Goal: Register for event/course: Sign up to attend an event or enroll in a course

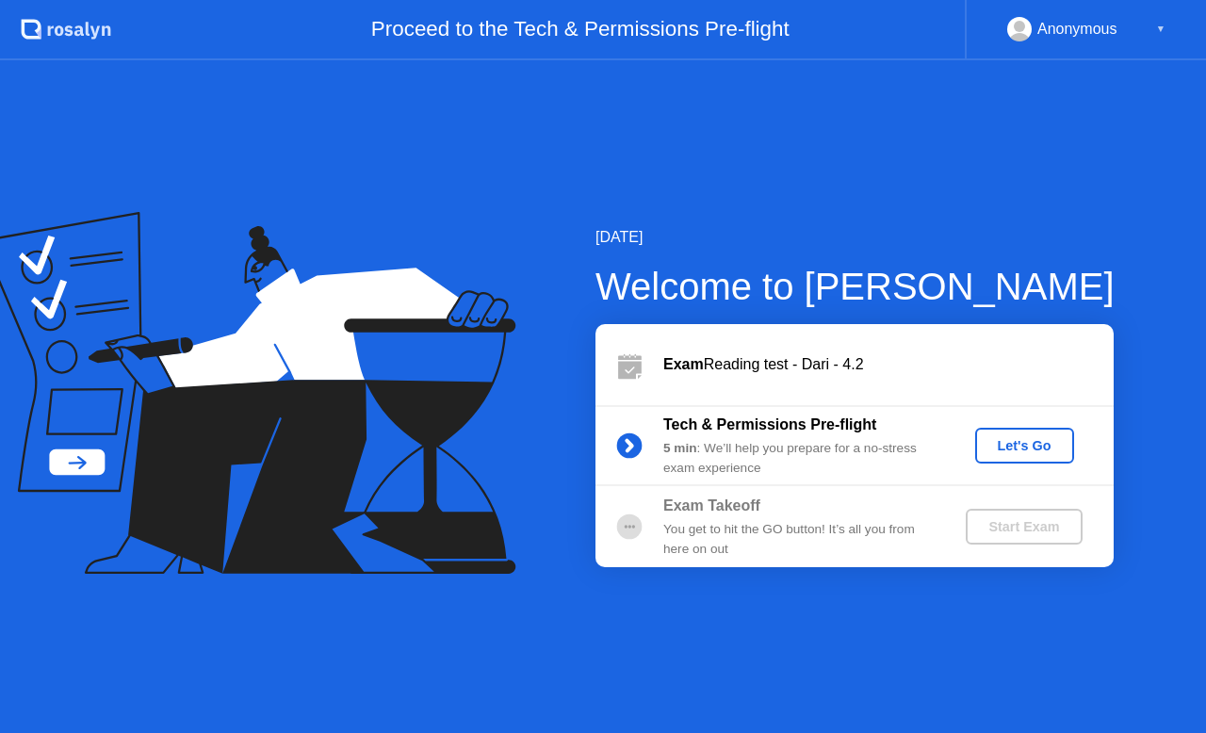
click at [1029, 444] on div "Let's Go" at bounding box center [1025, 445] width 84 height 15
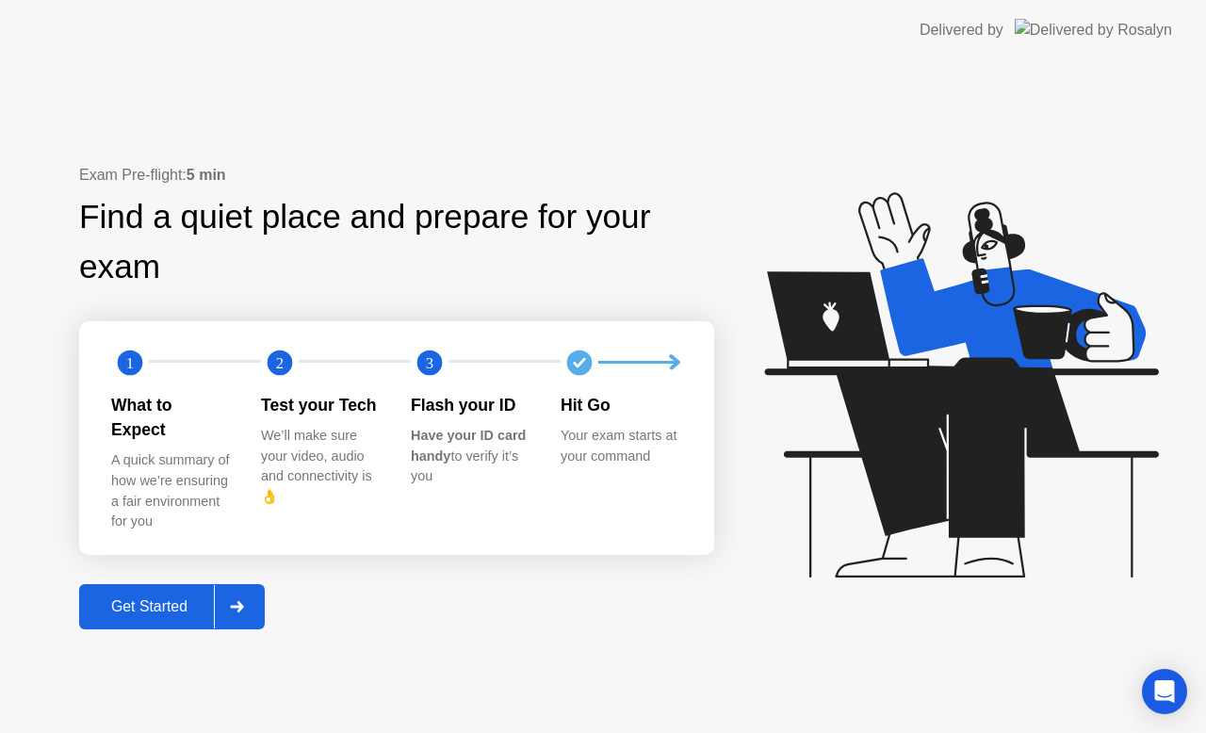
click at [259, 595] on div at bounding box center [236, 606] width 45 height 43
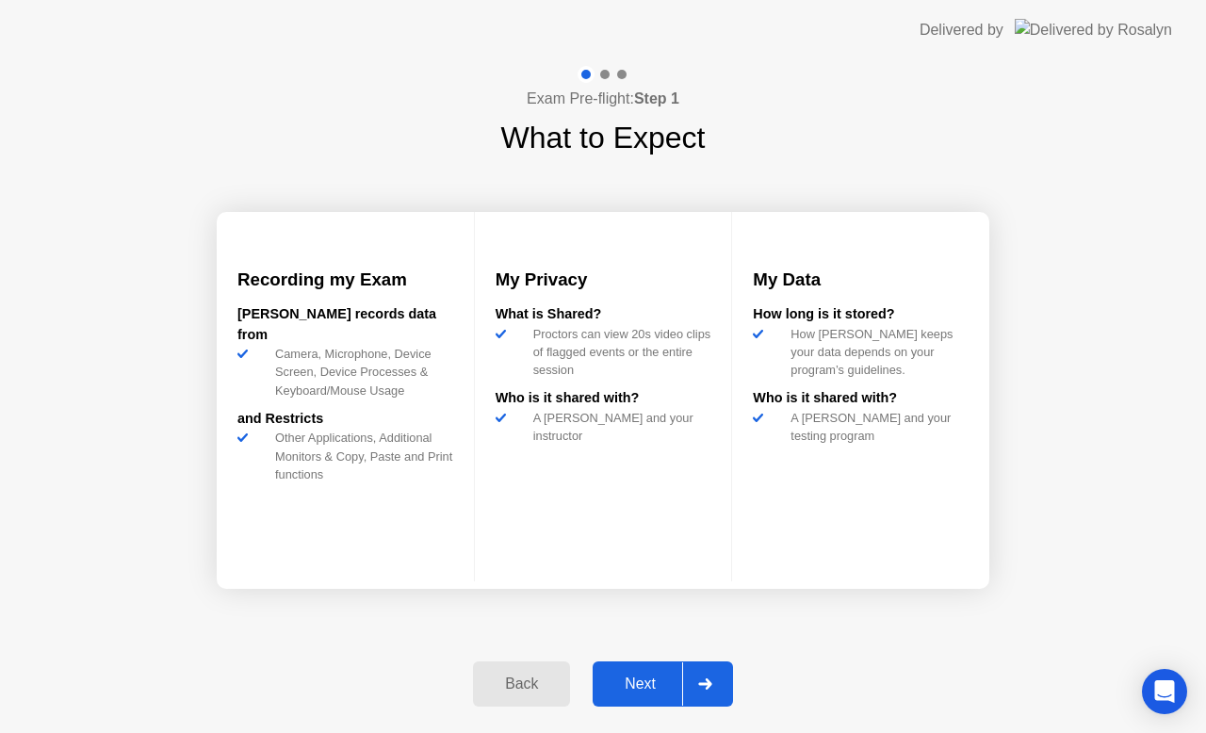
click at [652, 684] on div "Next" at bounding box center [640, 684] width 84 height 17
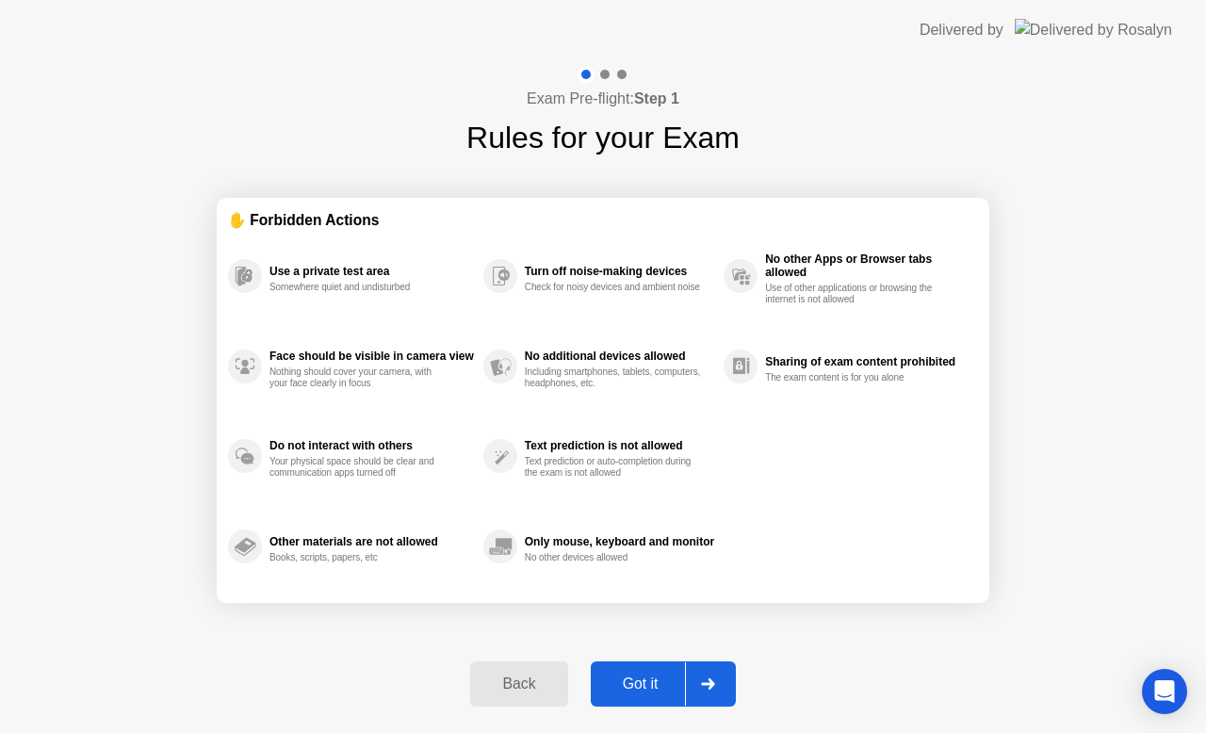
click at [654, 684] on div "Got it" at bounding box center [640, 684] width 89 height 17
select select "**********"
select select "*******"
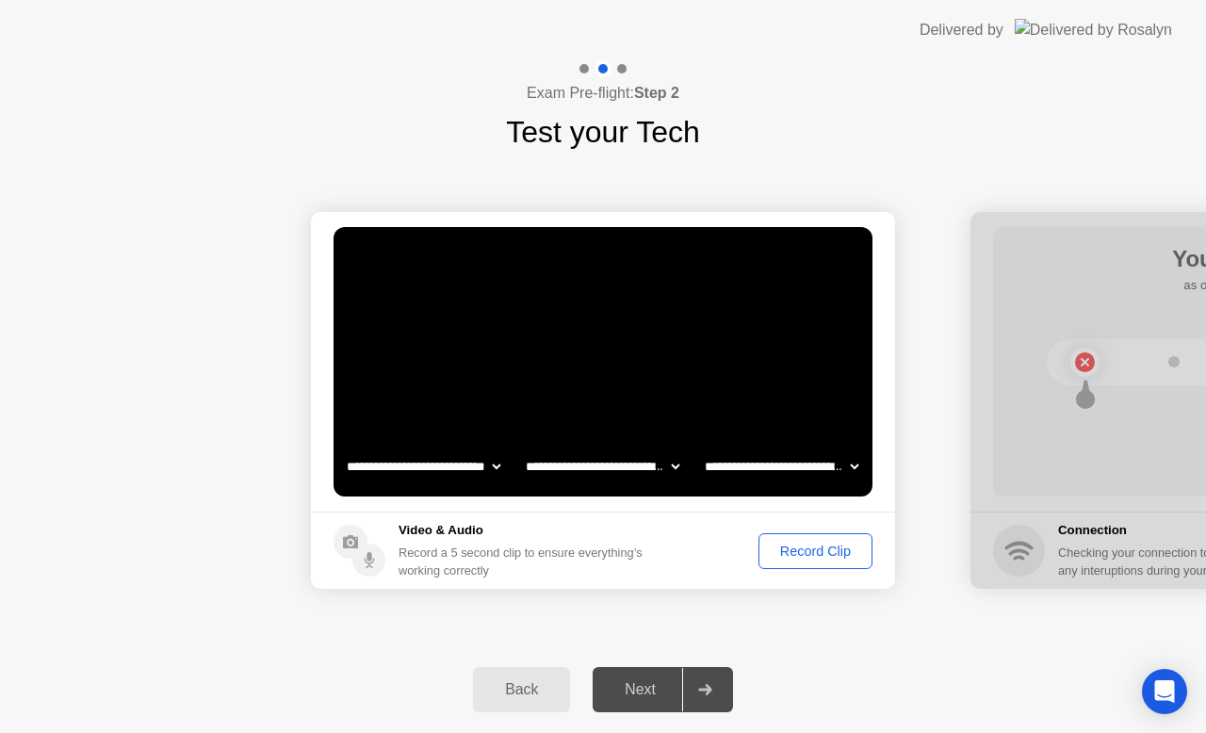
click at [813, 552] on div "Record Clip" at bounding box center [815, 551] width 101 height 15
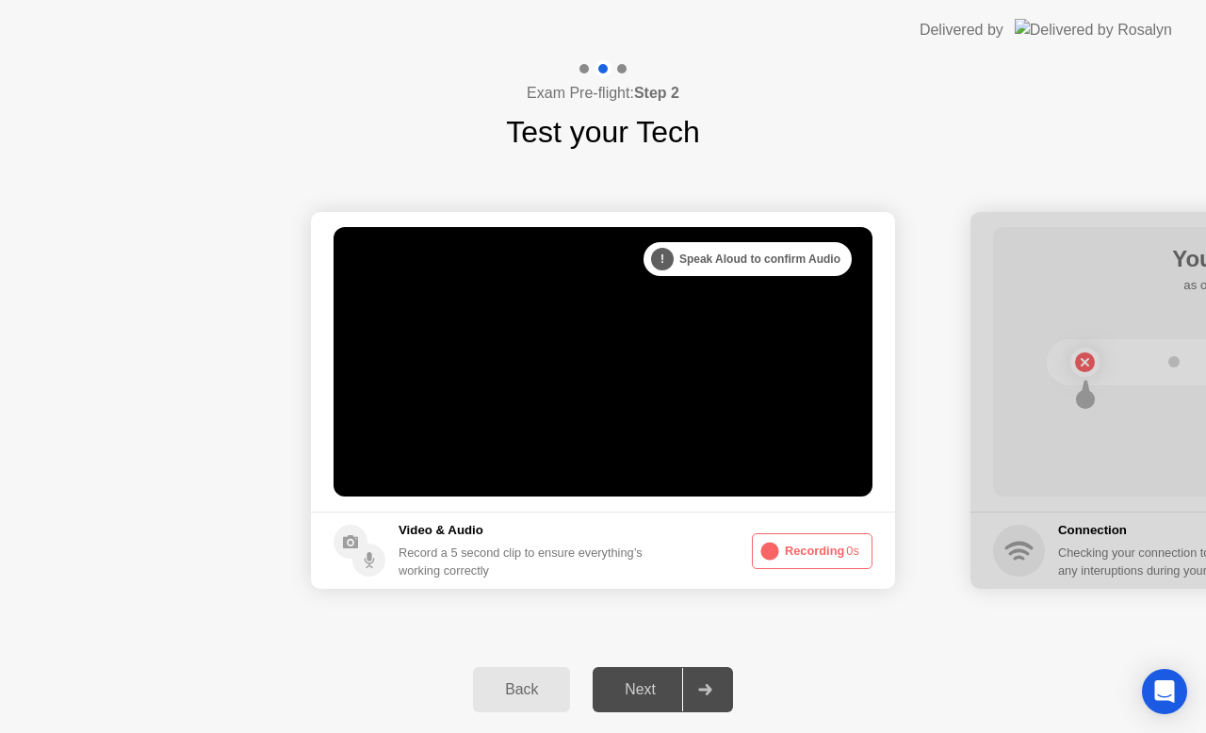
click at [646, 684] on div "Next" at bounding box center [640, 689] width 84 height 17
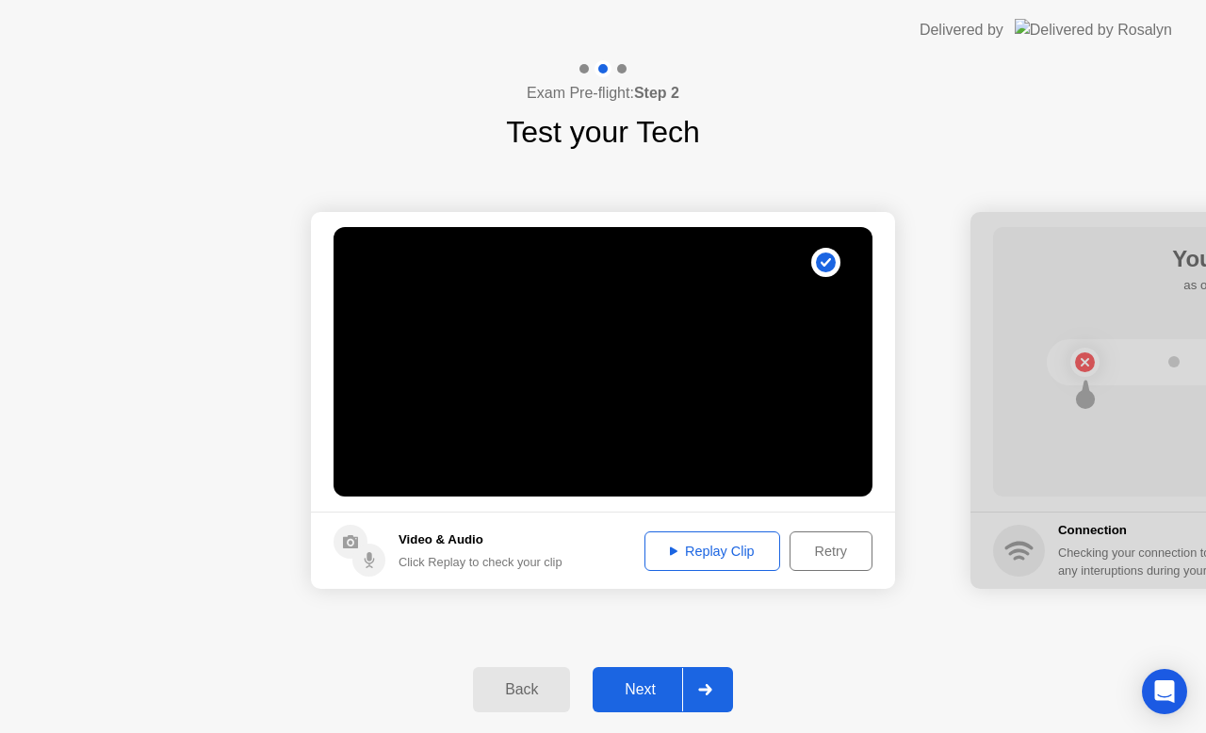
click at [725, 552] on div "Replay Clip" at bounding box center [712, 551] width 122 height 15
click at [839, 629] on div "**********" at bounding box center [603, 401] width 1206 height 492
click at [779, 661] on div "Back Next" at bounding box center [603, 689] width 1206 height 87
click at [697, 554] on div "Replay Clip" at bounding box center [712, 551] width 122 height 15
click at [636, 690] on div "Next" at bounding box center [640, 689] width 84 height 17
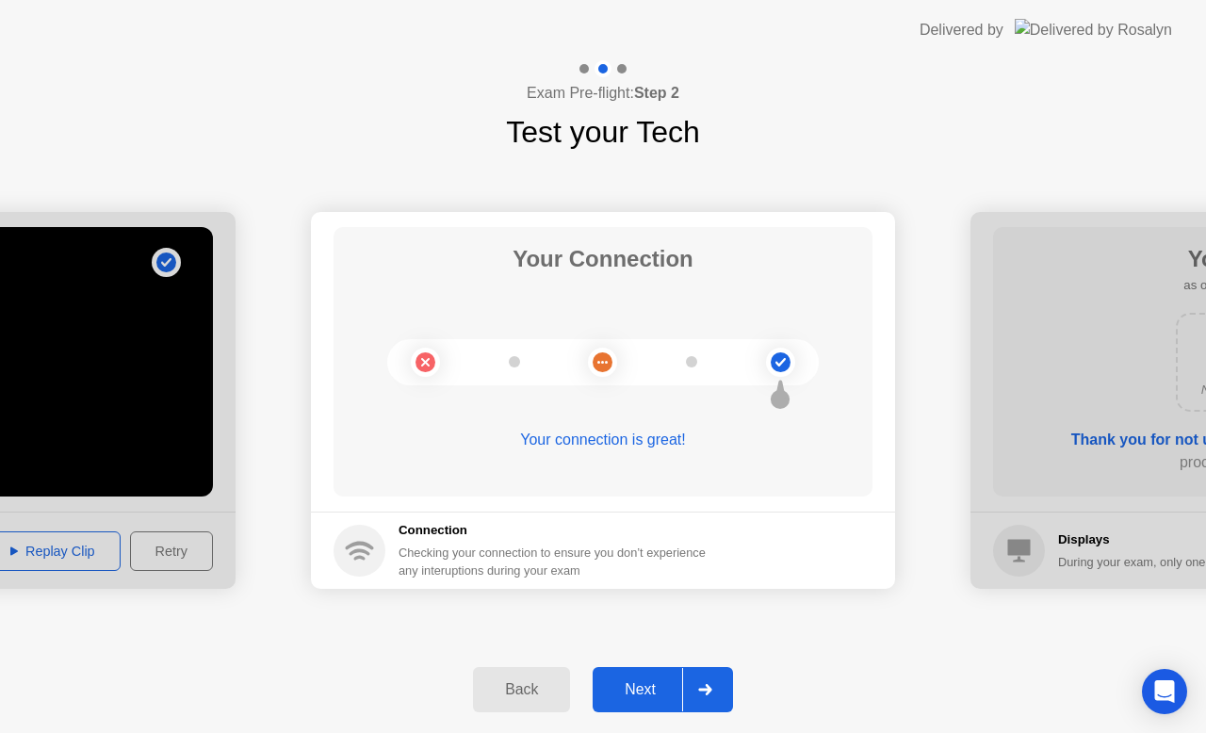
click at [641, 697] on div "Next" at bounding box center [640, 689] width 84 height 17
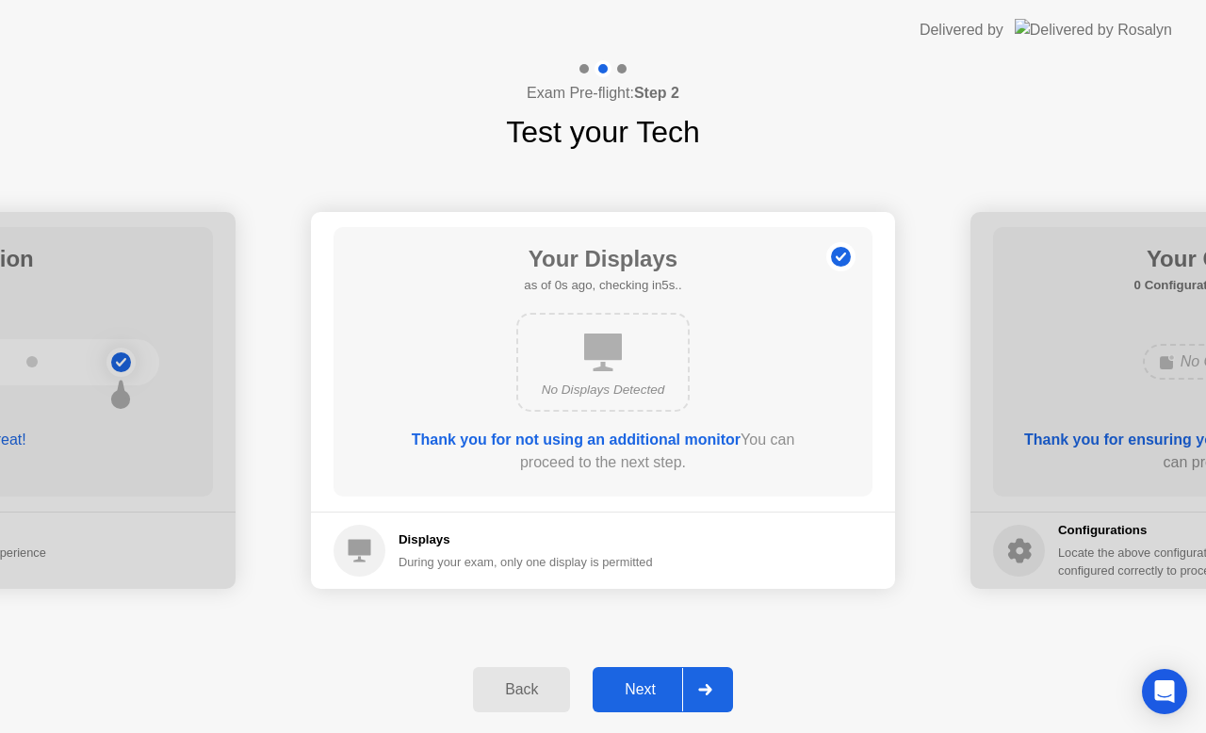
click at [646, 695] on div "Next" at bounding box center [640, 689] width 84 height 17
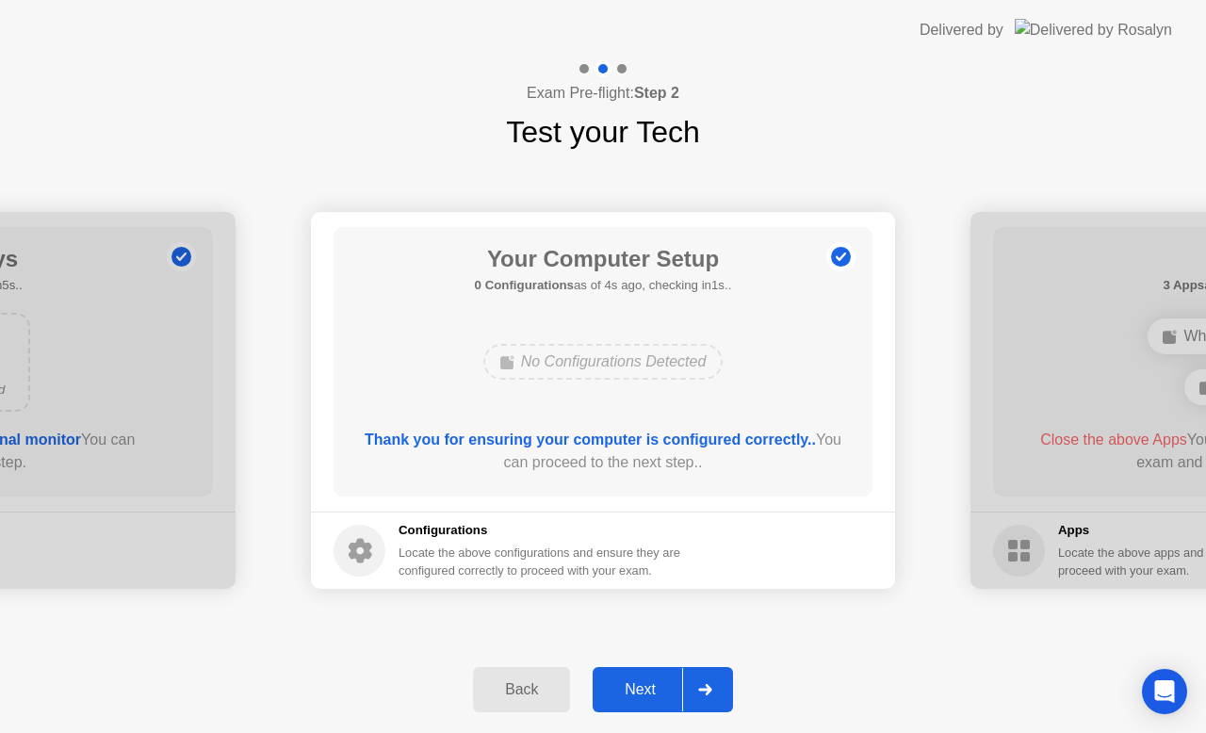
click at [643, 696] on div "Next" at bounding box center [640, 689] width 84 height 17
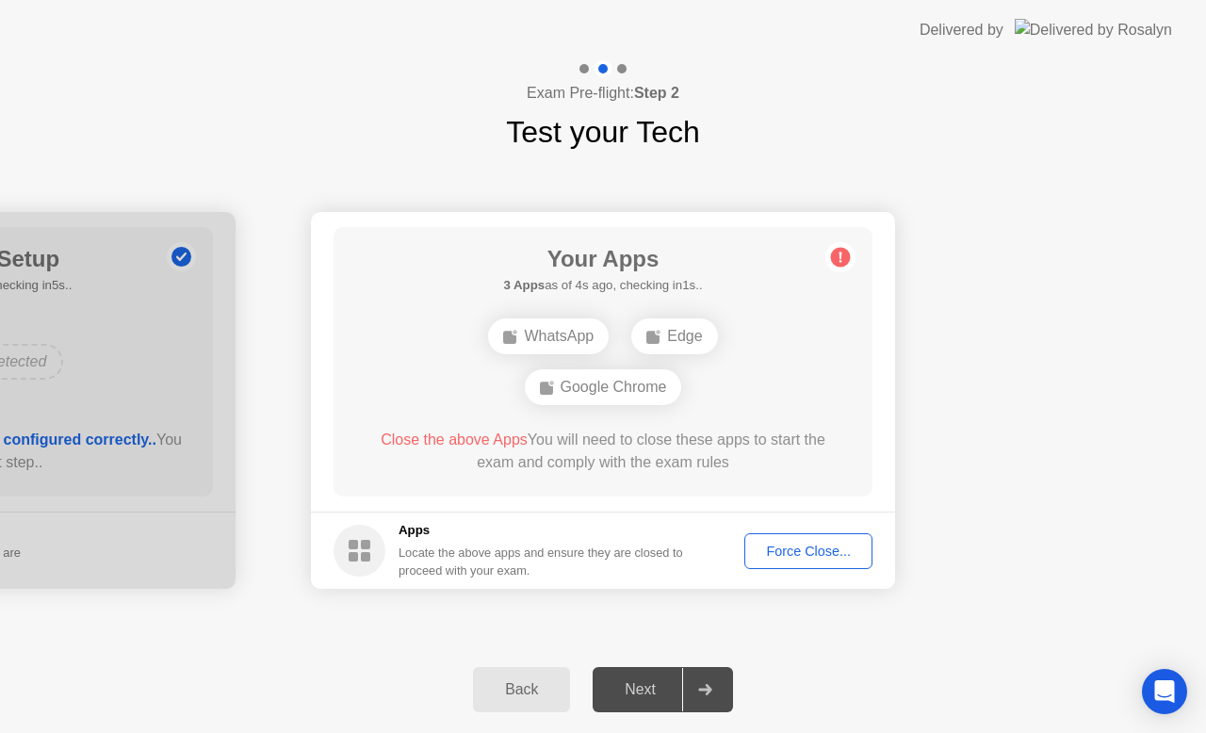
click at [801, 554] on div "Force Close..." at bounding box center [808, 551] width 115 height 15
click at [801, 545] on div "Force Close..." at bounding box center [808, 551] width 115 height 15
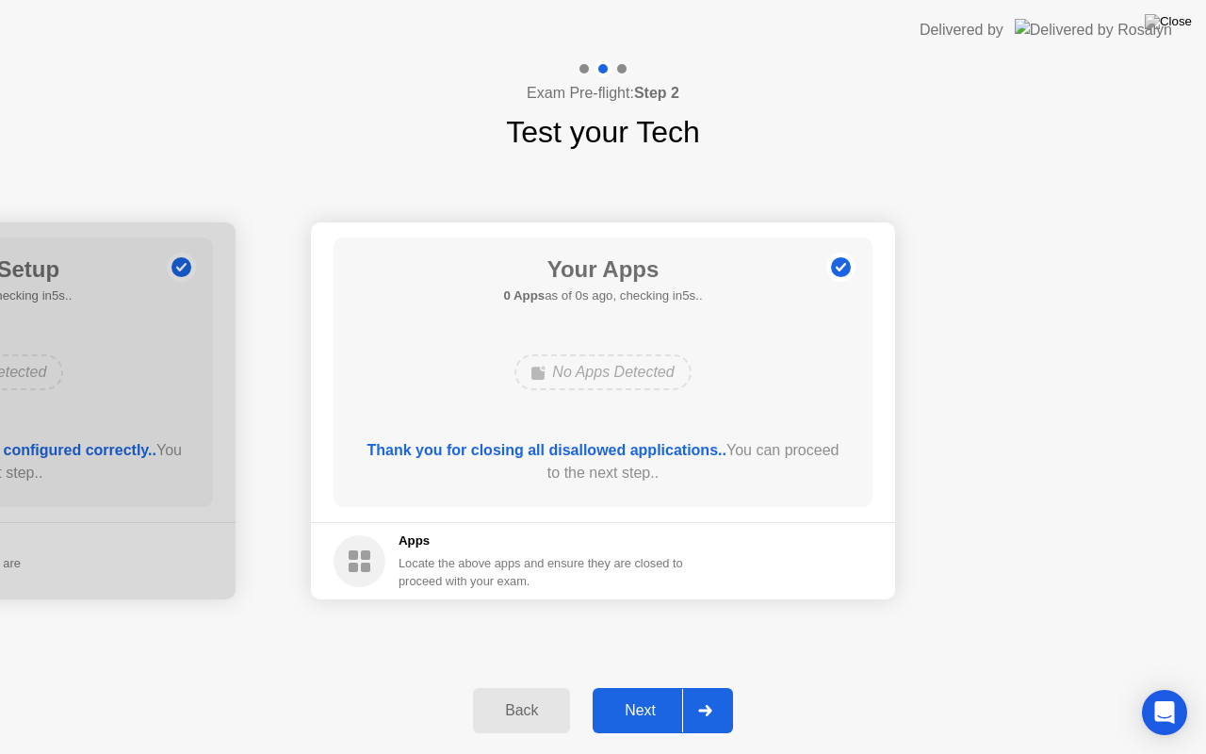
click at [643, 711] on div "Next" at bounding box center [640, 710] width 84 height 17
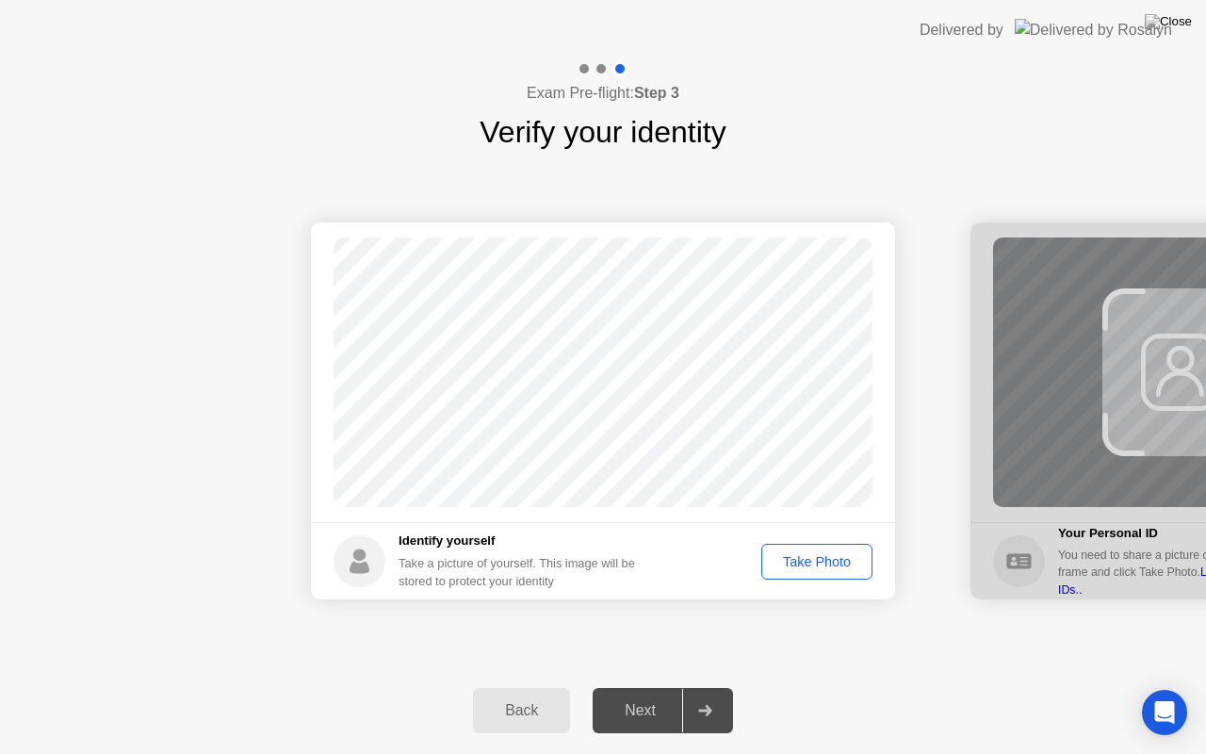
click at [810, 567] on div "Take Photo" at bounding box center [817, 561] width 98 height 15
click at [824, 562] on div "Retake" at bounding box center [828, 561] width 73 height 15
click at [816, 562] on div "Take Photo" at bounding box center [817, 561] width 98 height 15
click at [637, 710] on div "Next" at bounding box center [640, 710] width 84 height 17
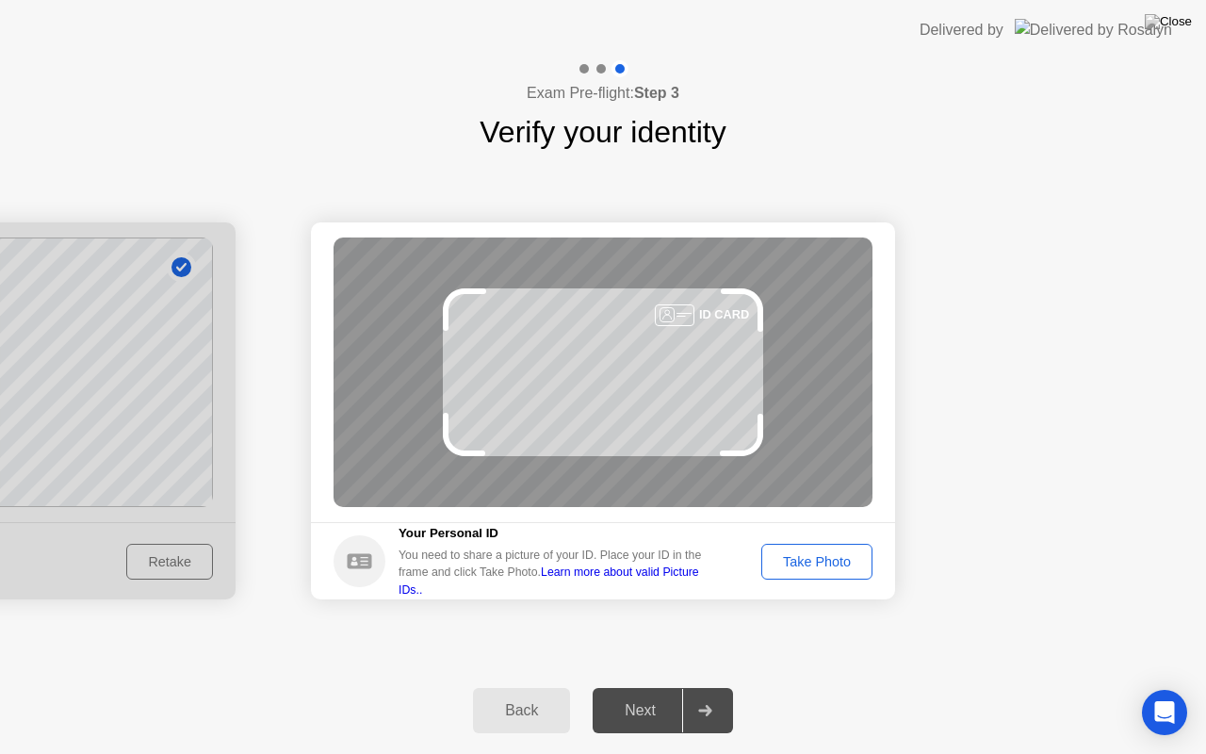
click at [780, 571] on button "Take Photo" at bounding box center [816, 562] width 111 height 36
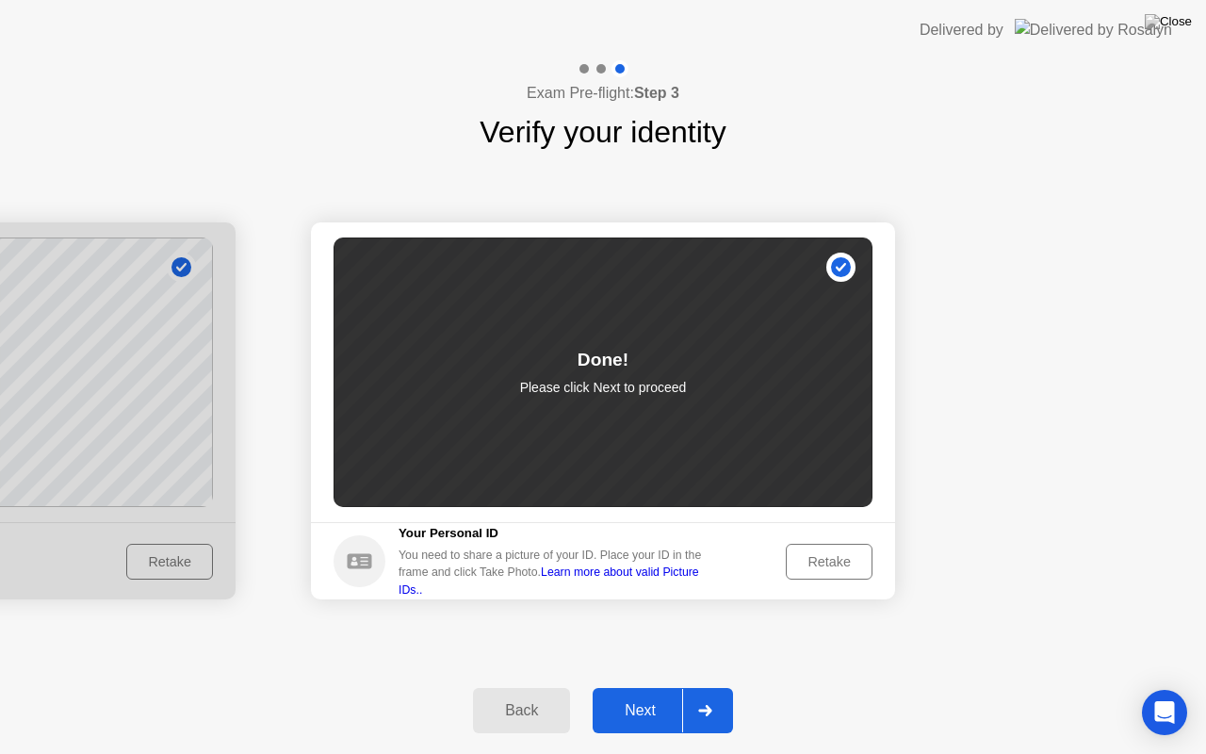
click at [640, 710] on div "Next" at bounding box center [640, 710] width 84 height 17
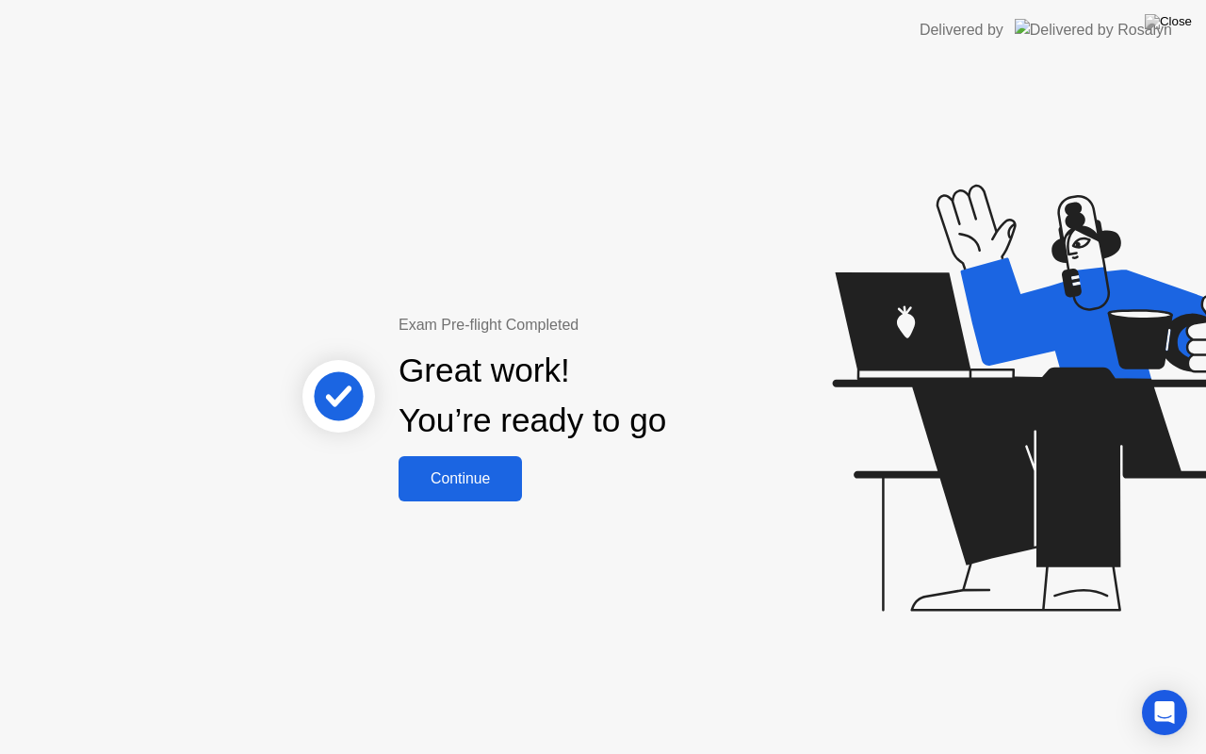
click at [462, 481] on div "Continue" at bounding box center [460, 478] width 112 height 17
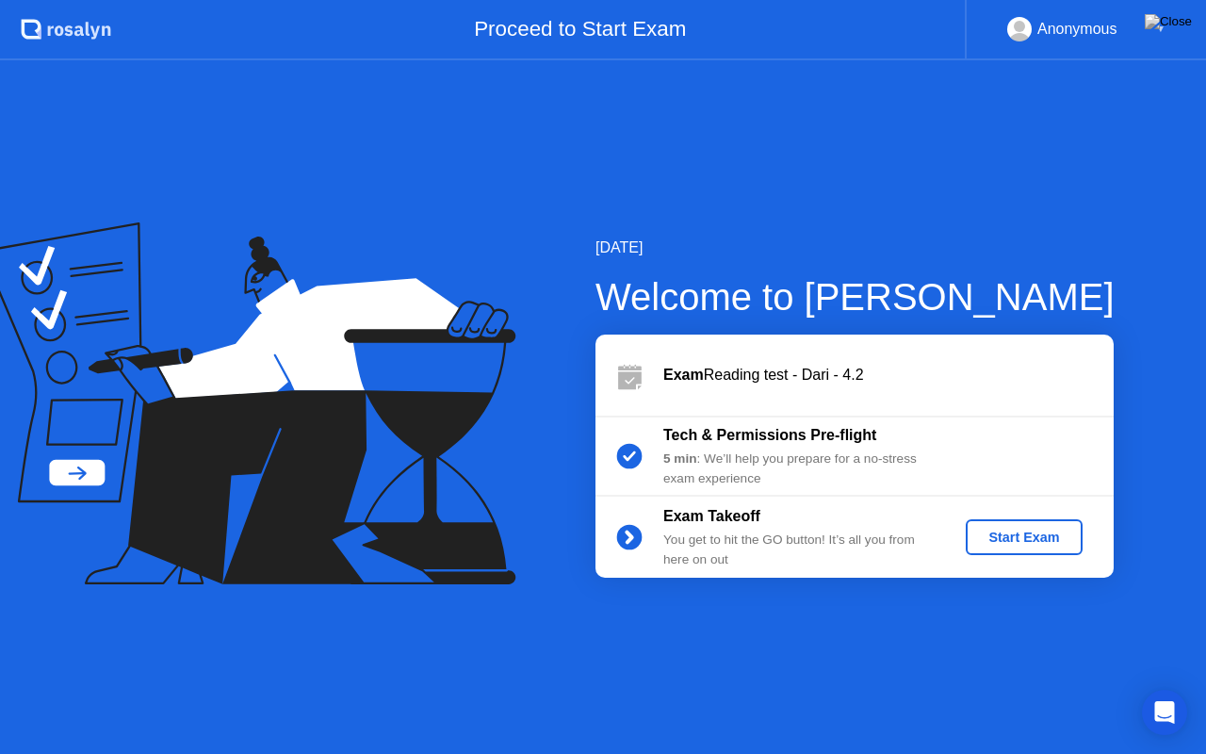
click at [1003, 535] on div "Start Exam" at bounding box center [1023, 537] width 101 height 15
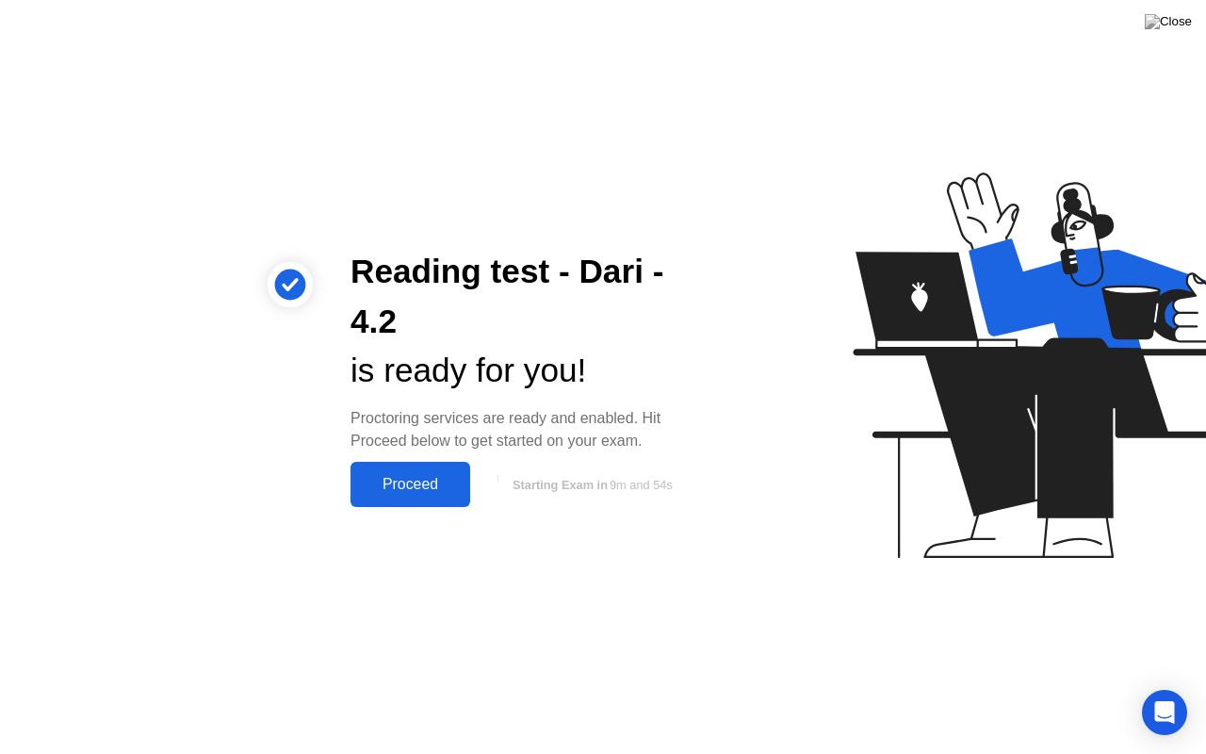
click at [407, 485] on div "Proceed" at bounding box center [410, 484] width 108 height 17
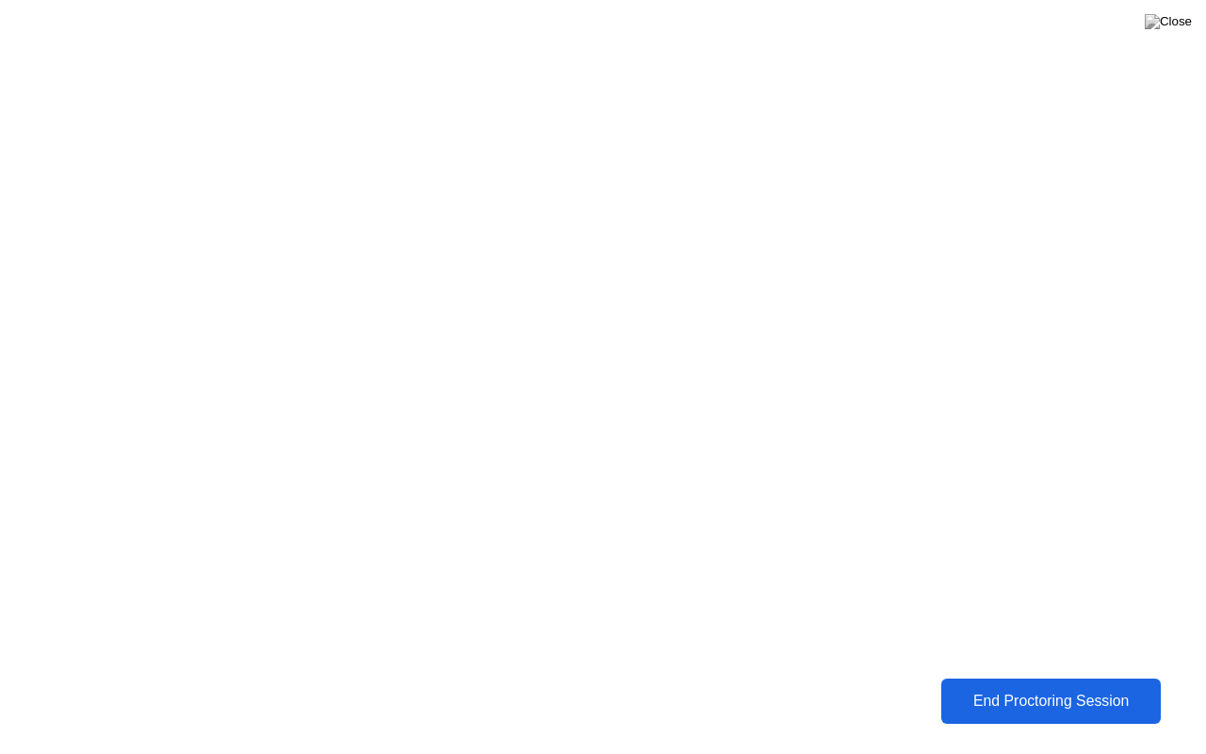
click at [1031, 703] on div "End Proctoring Session" at bounding box center [1050, 701] width 209 height 17
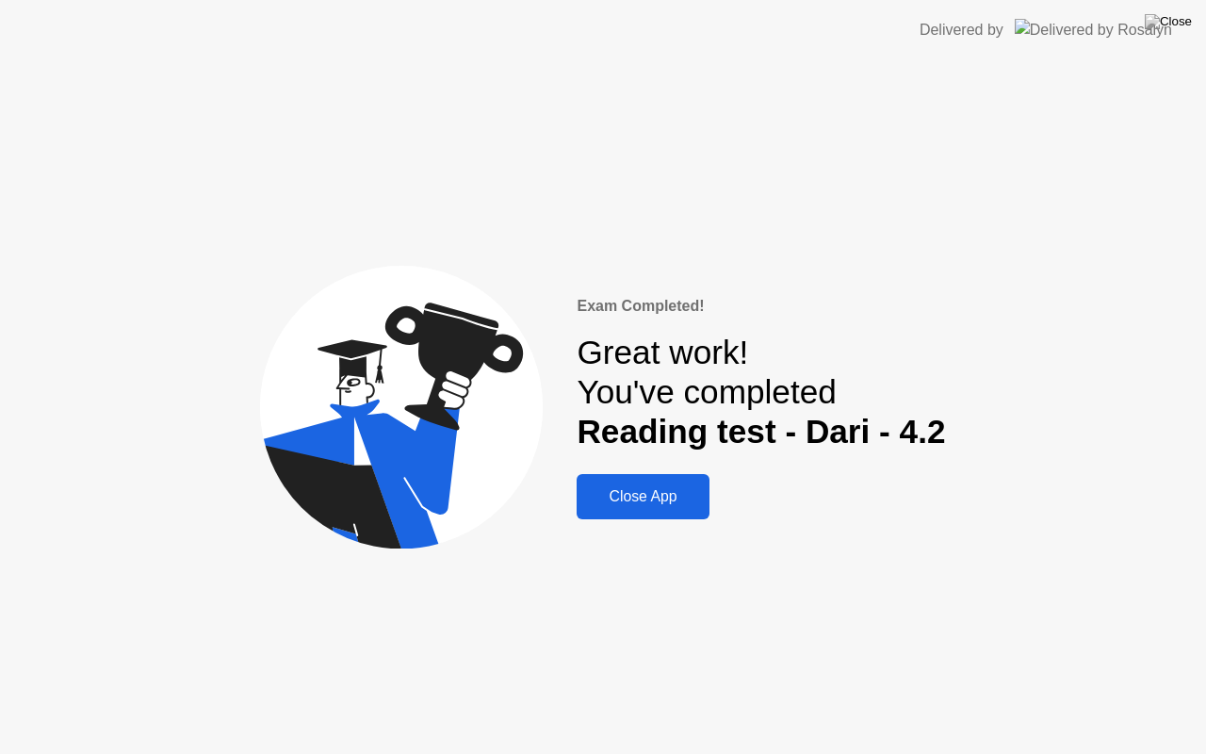
click at [644, 499] on div "Close App" at bounding box center [642, 496] width 121 height 17
